Goal: Task Accomplishment & Management: Use online tool/utility

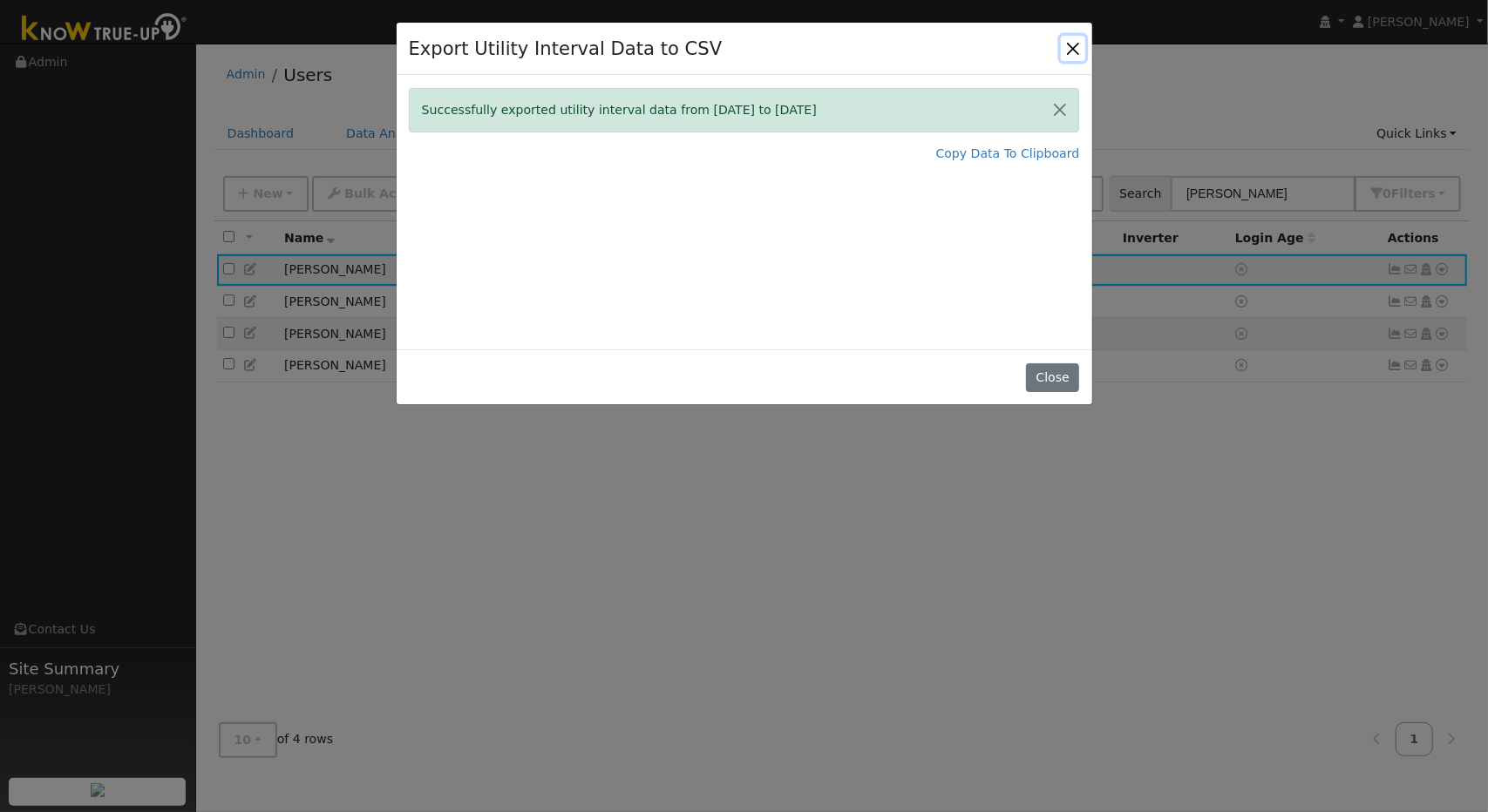
click at [1067, 41] on button "Close" at bounding box center [1073, 48] width 25 height 25
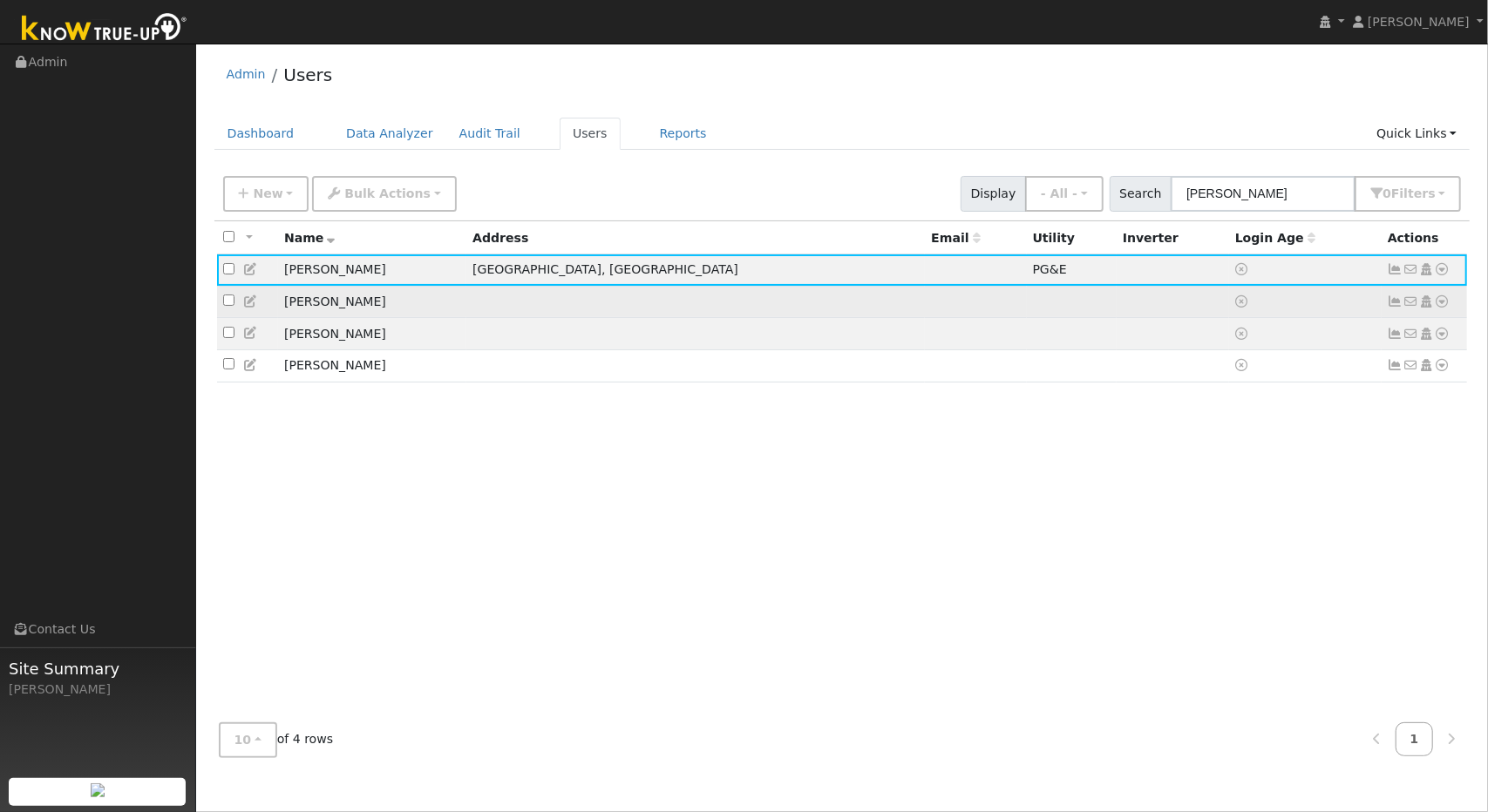
click at [1442, 300] on icon at bounding box center [1442, 300] width 16 height 12
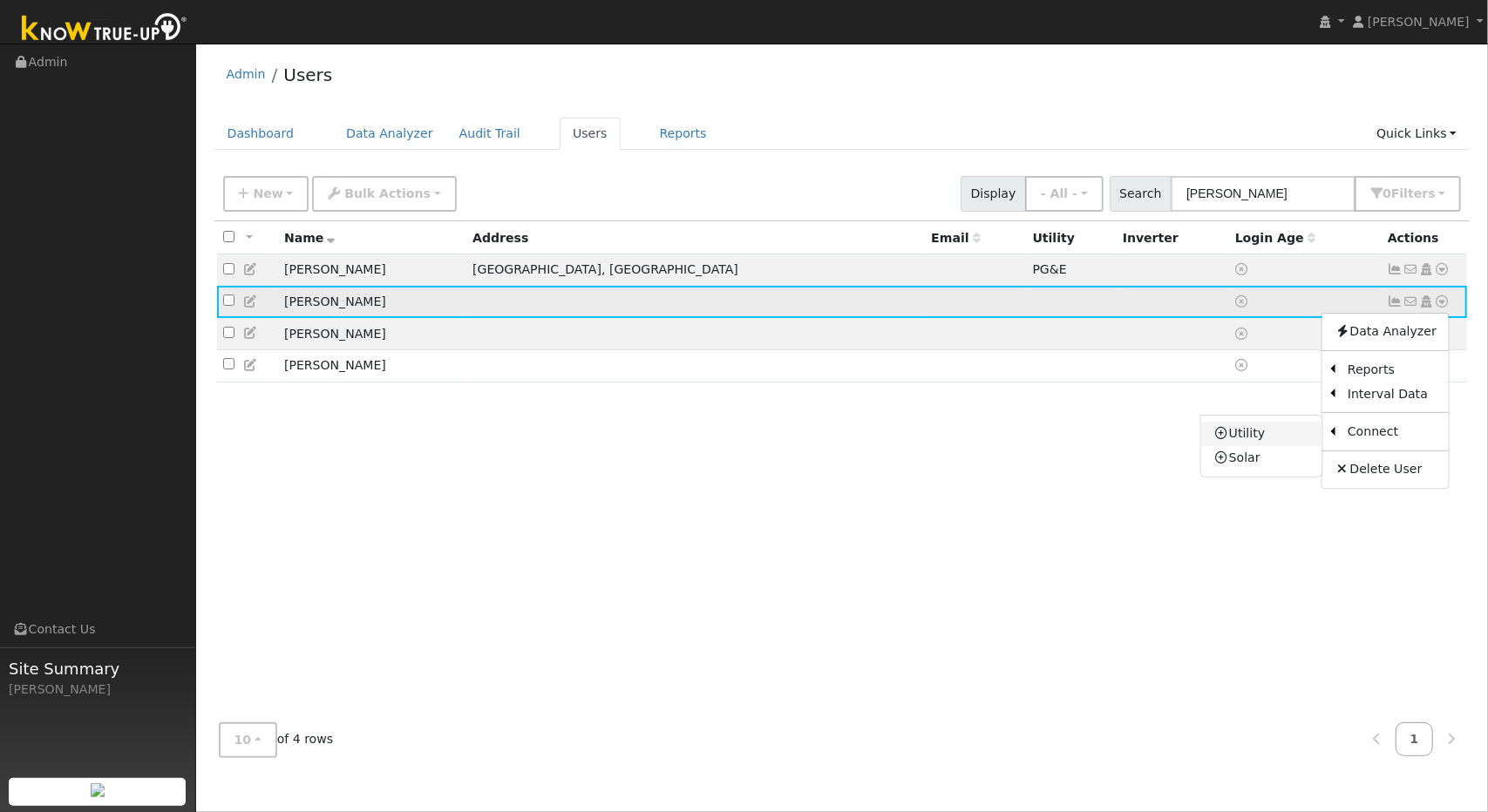
click at [1263, 434] on link "Utility" at bounding box center [1262, 434] width 121 height 25
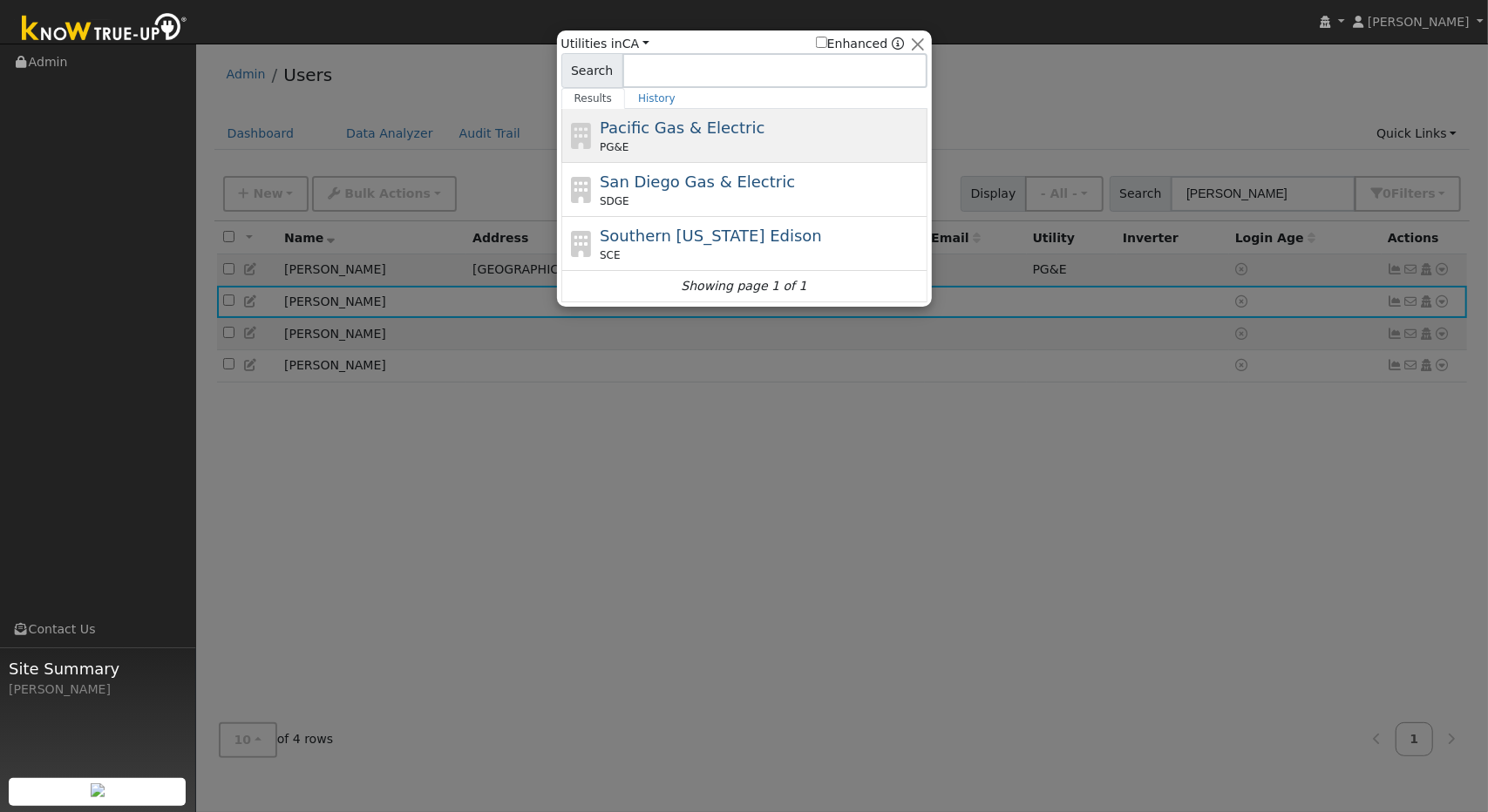
click at [789, 151] on div "PG&E" at bounding box center [761, 147] width 324 height 16
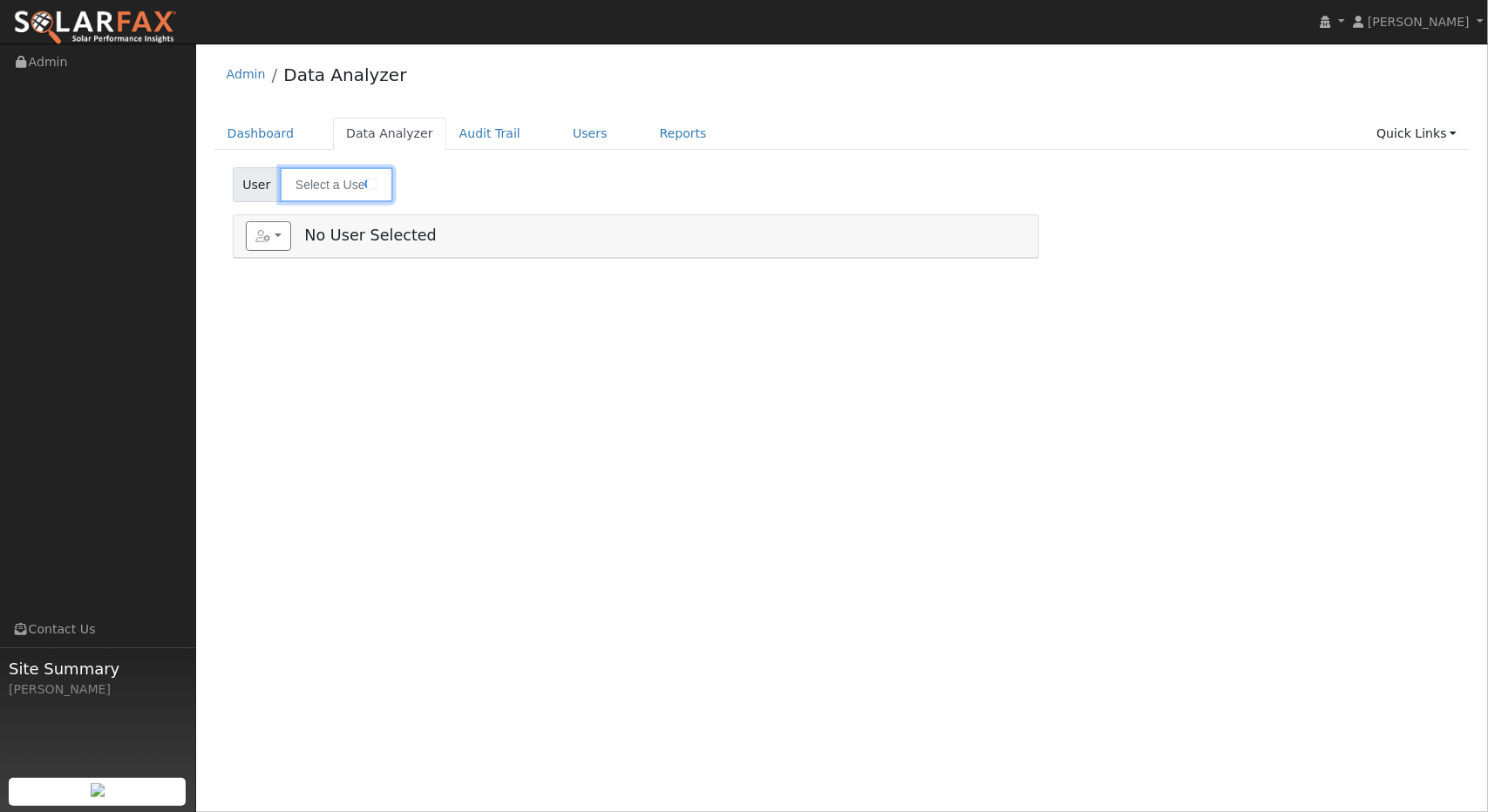
type input "[PERSON_NAME]"
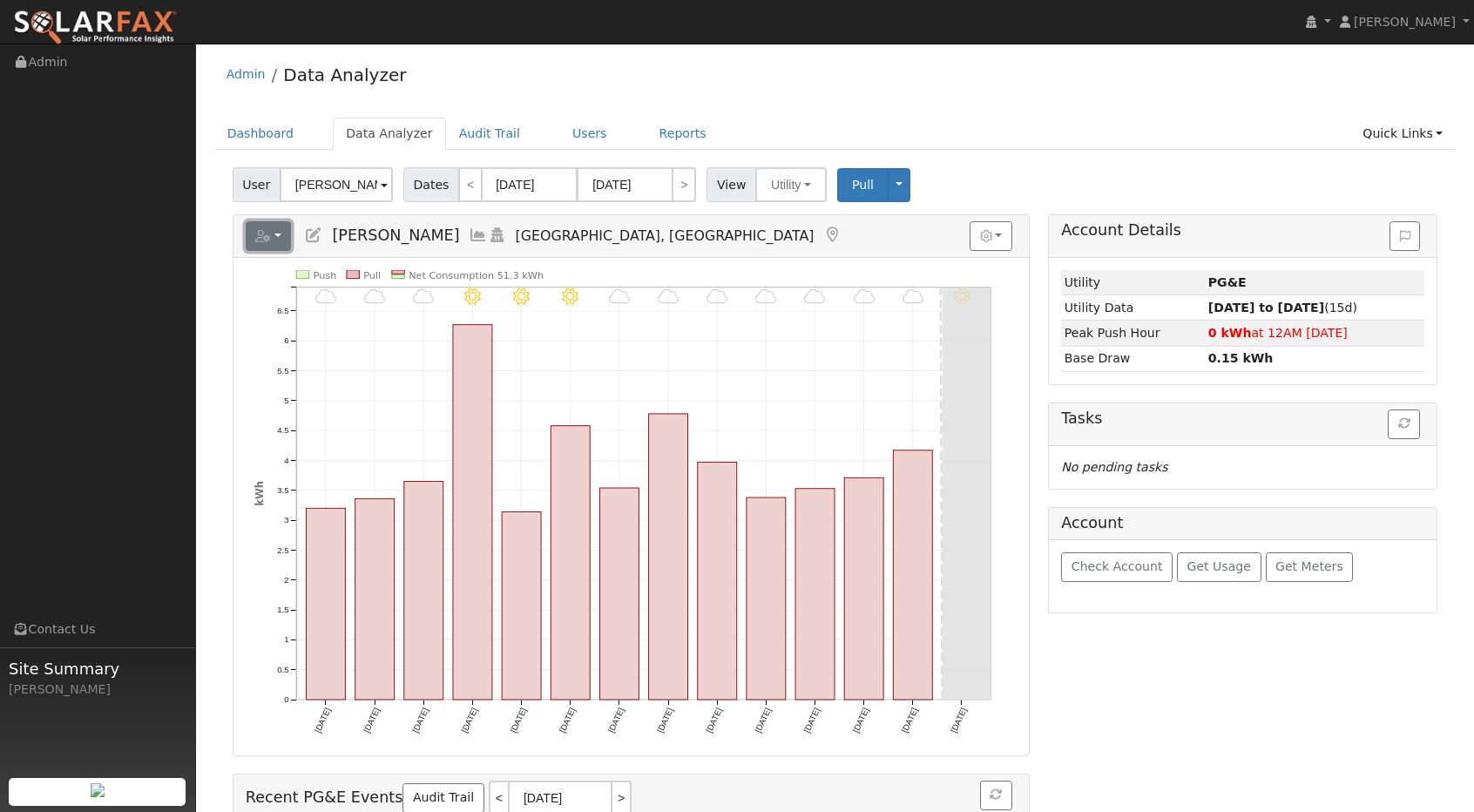
click at [279, 231] on button "button" at bounding box center [268, 236] width 46 height 29
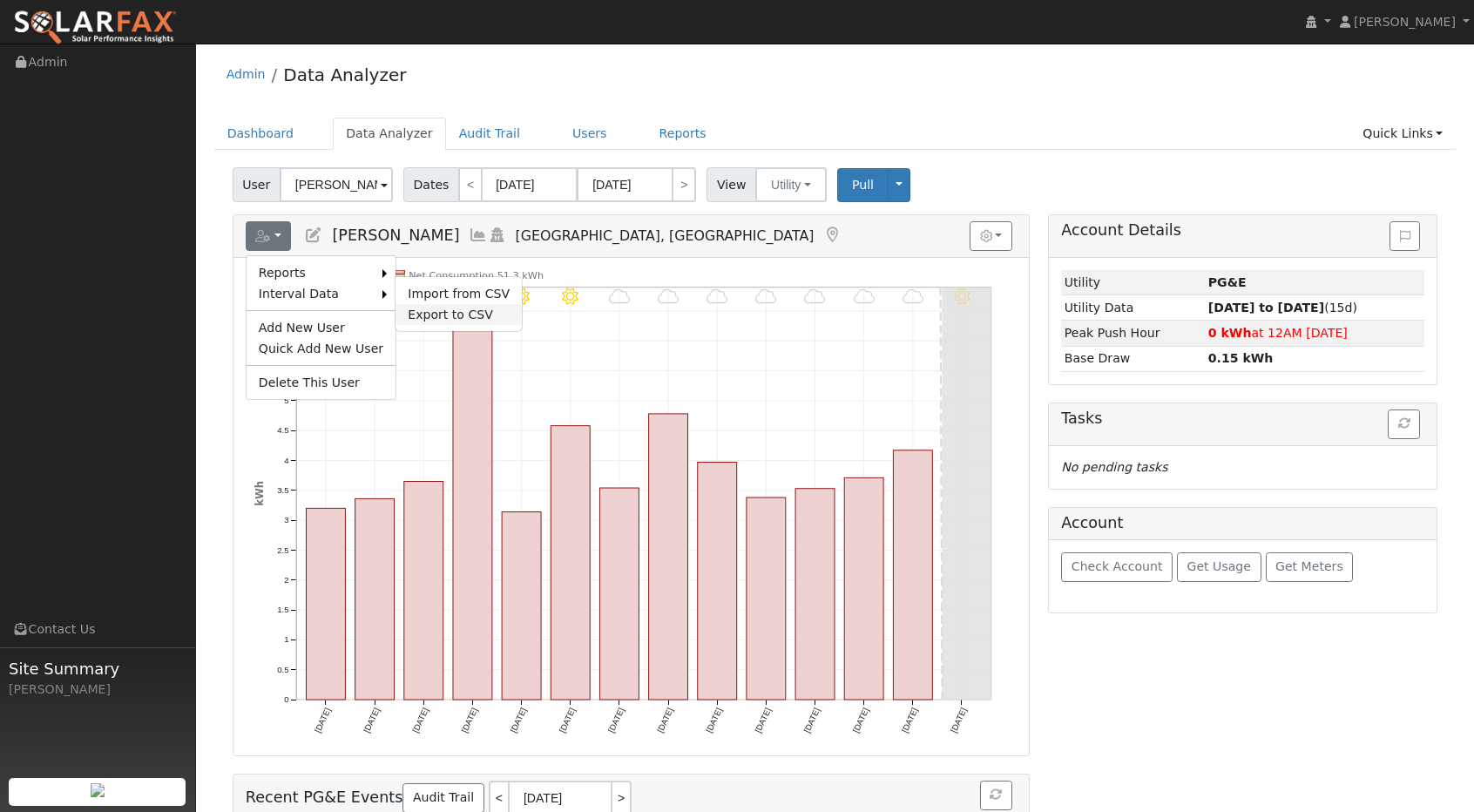
click at [436, 310] on link "Export to CSV" at bounding box center [458, 314] width 126 height 21
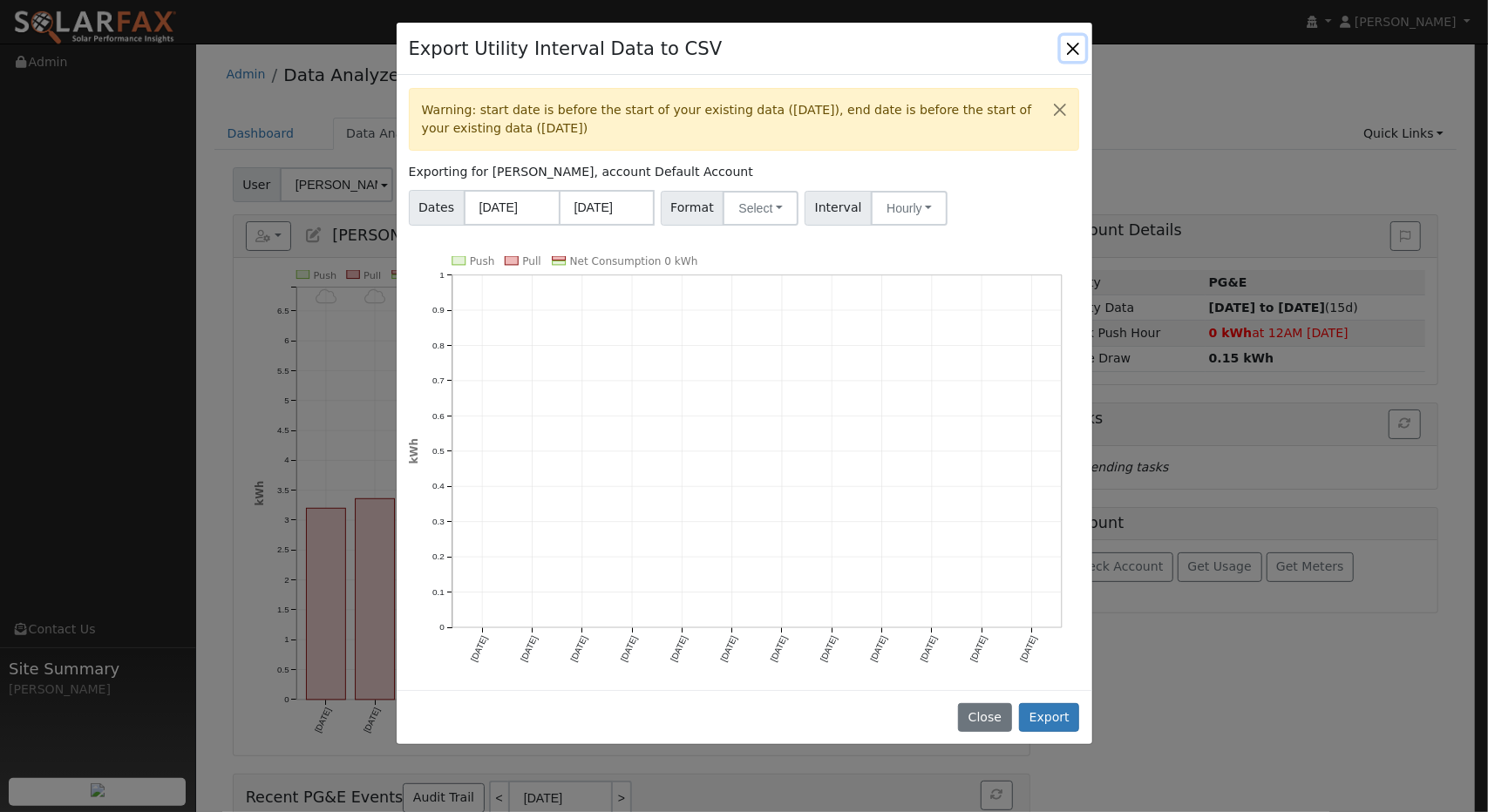
click at [1069, 39] on button "Close" at bounding box center [1073, 48] width 25 height 25
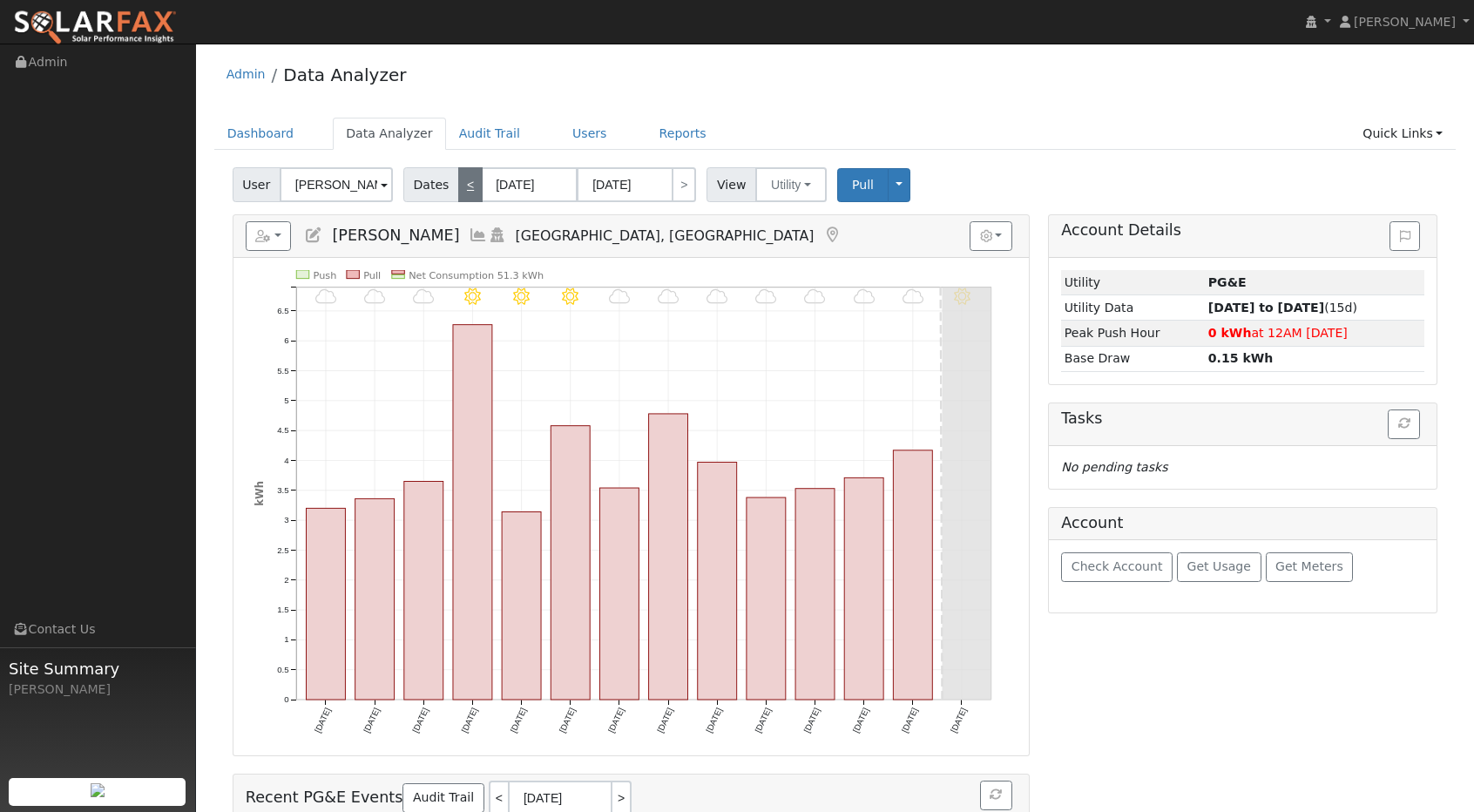
click at [459, 180] on link "<" at bounding box center [471, 185] width 25 height 35
type input "08/29/2025"
type input "09/11/2025"
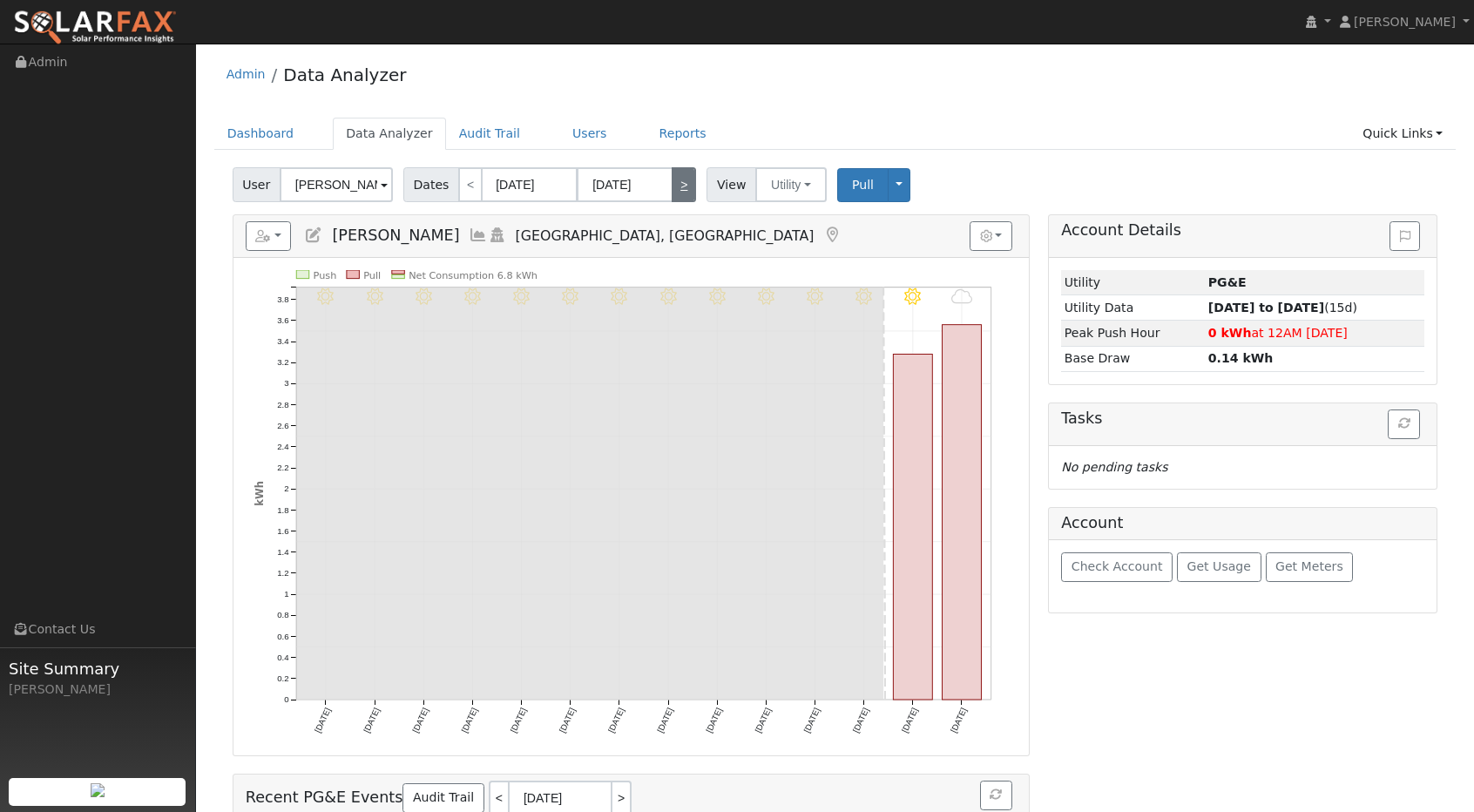
click at [682, 190] on link ">" at bounding box center [684, 185] width 25 height 35
type input "09/12/2025"
type input "[DATE]"
